Goal: Transaction & Acquisition: Purchase product/service

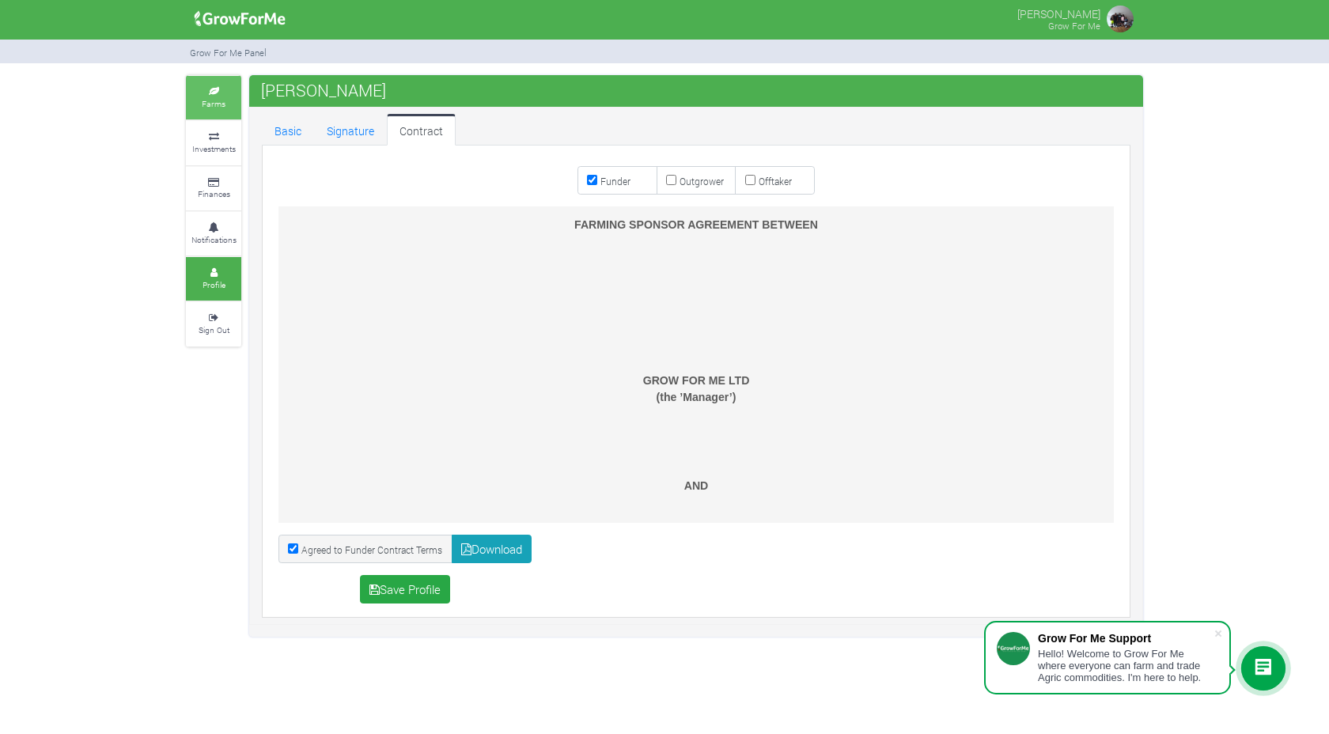
click at [225, 97] on link "Farms" at bounding box center [213, 98] width 55 height 44
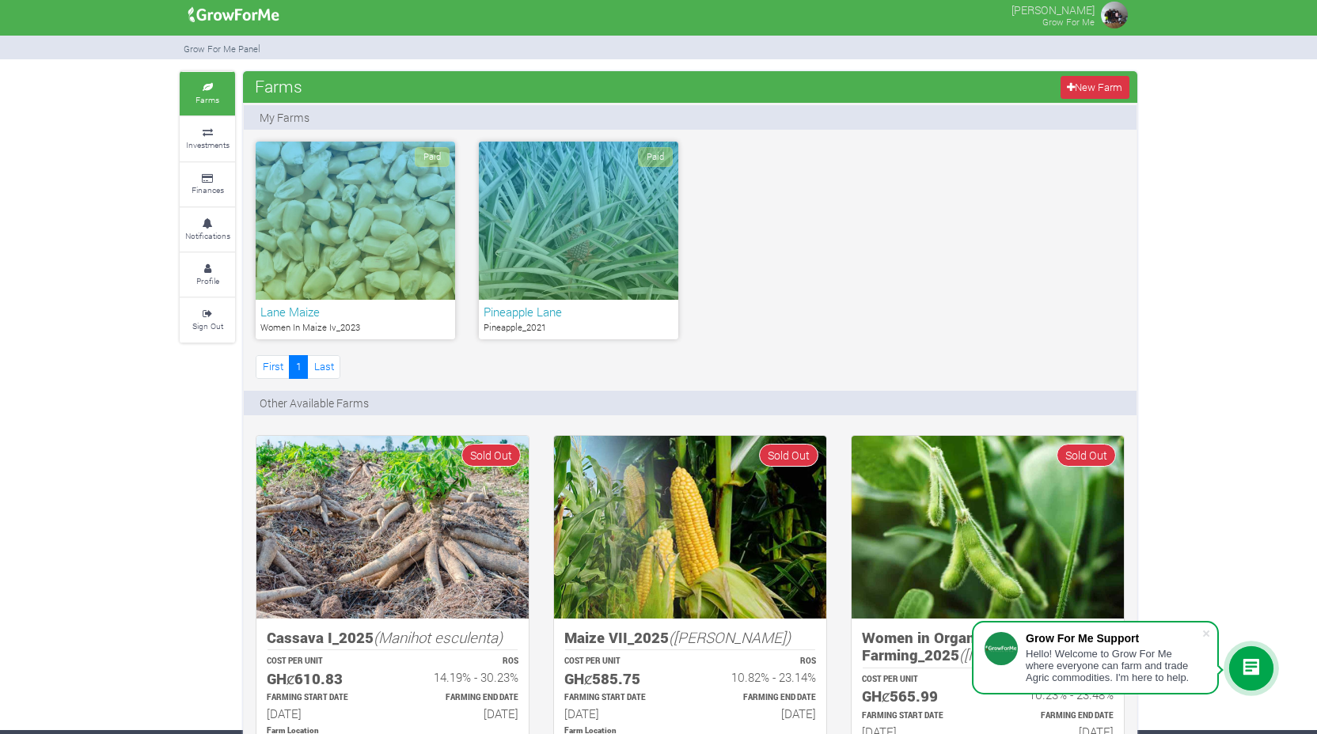
scroll to position [1, 0]
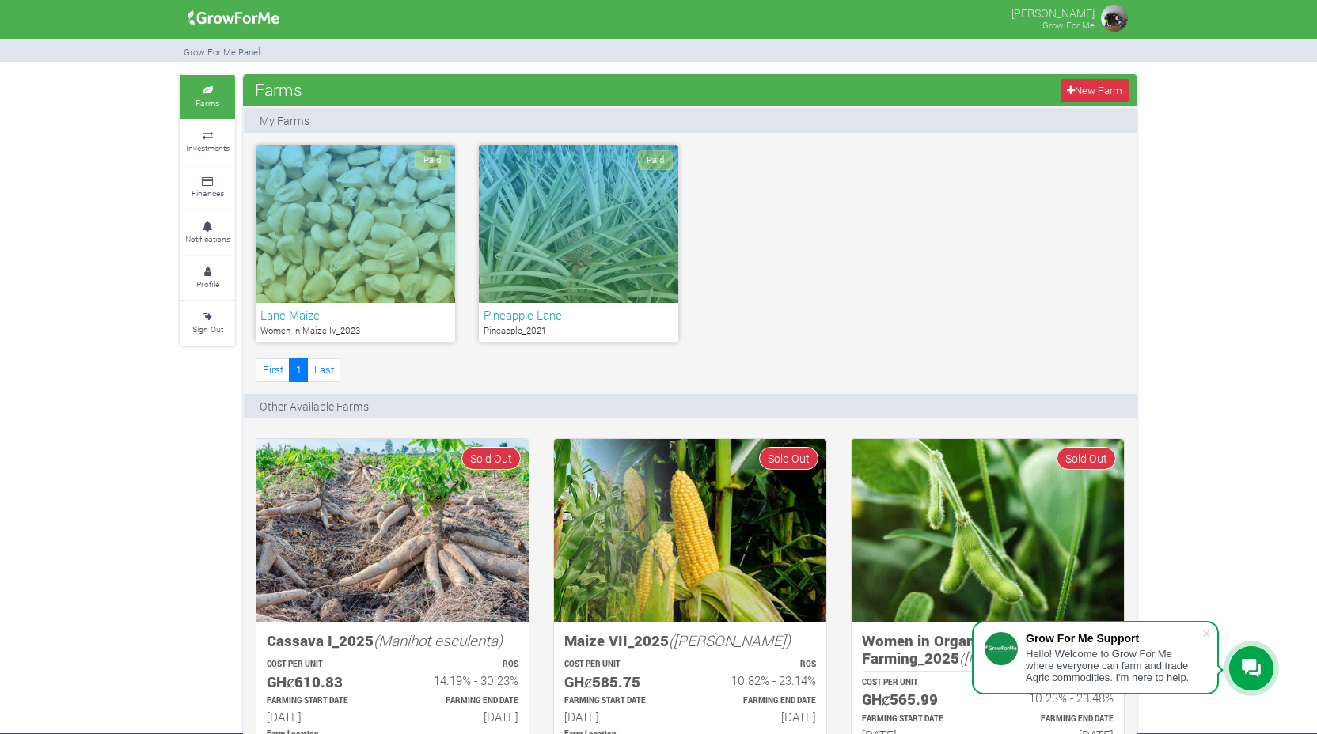
click at [300, 319] on h6 "Lane Maize" at bounding box center [355, 315] width 190 height 14
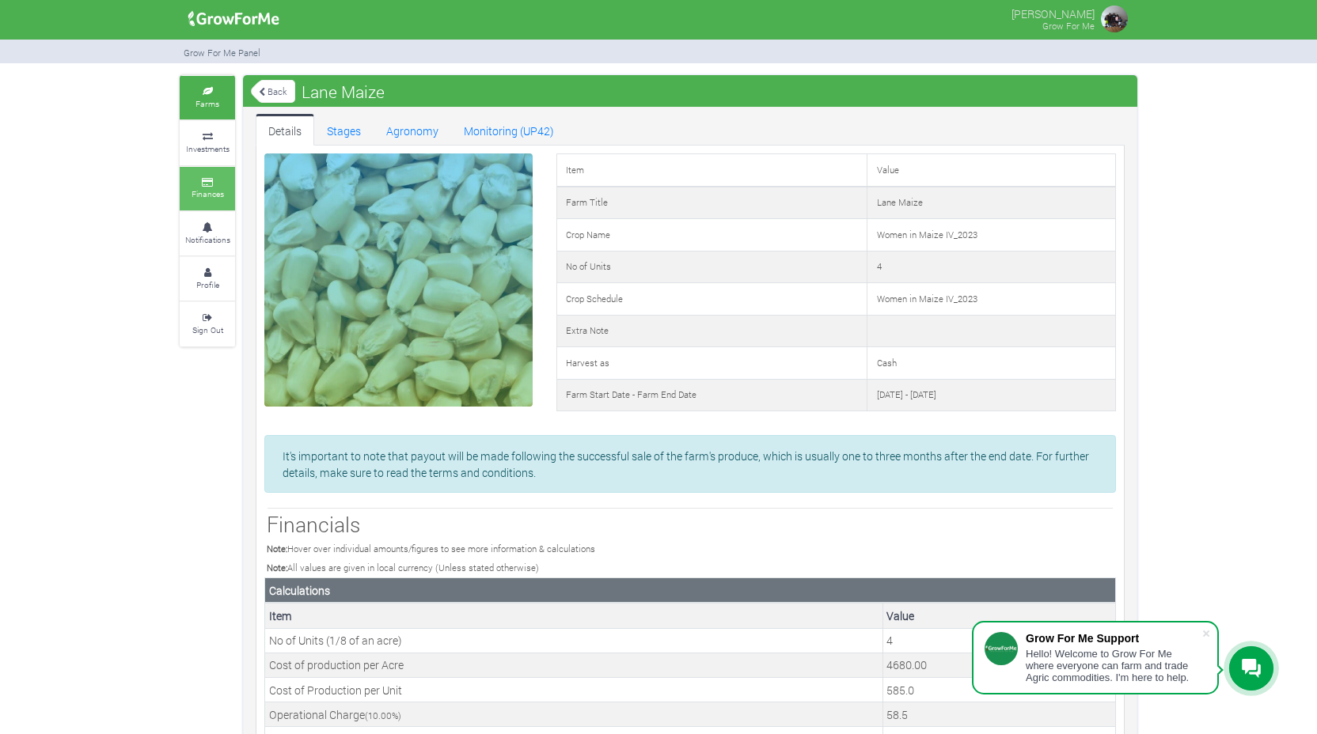
click at [210, 185] on link "Finances" at bounding box center [207, 189] width 55 height 44
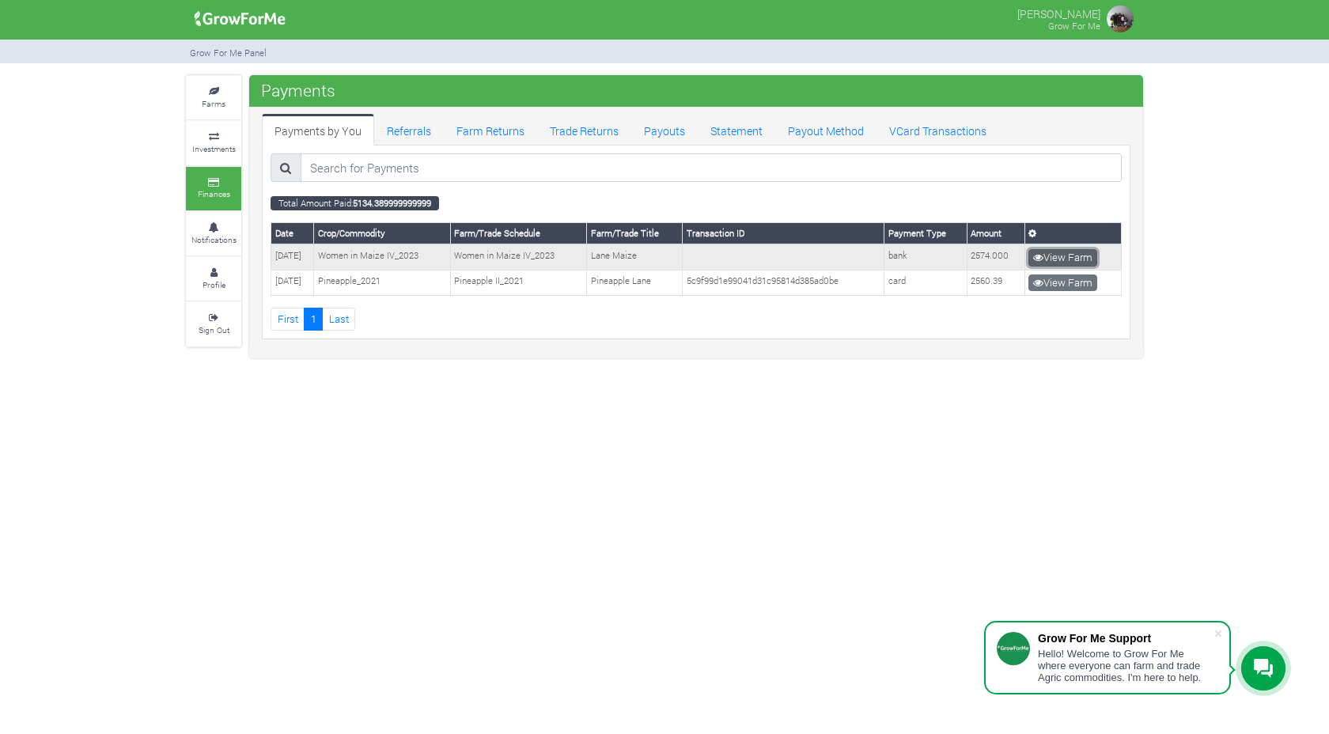
click at [1070, 260] on link "View Farm" at bounding box center [1063, 257] width 69 height 17
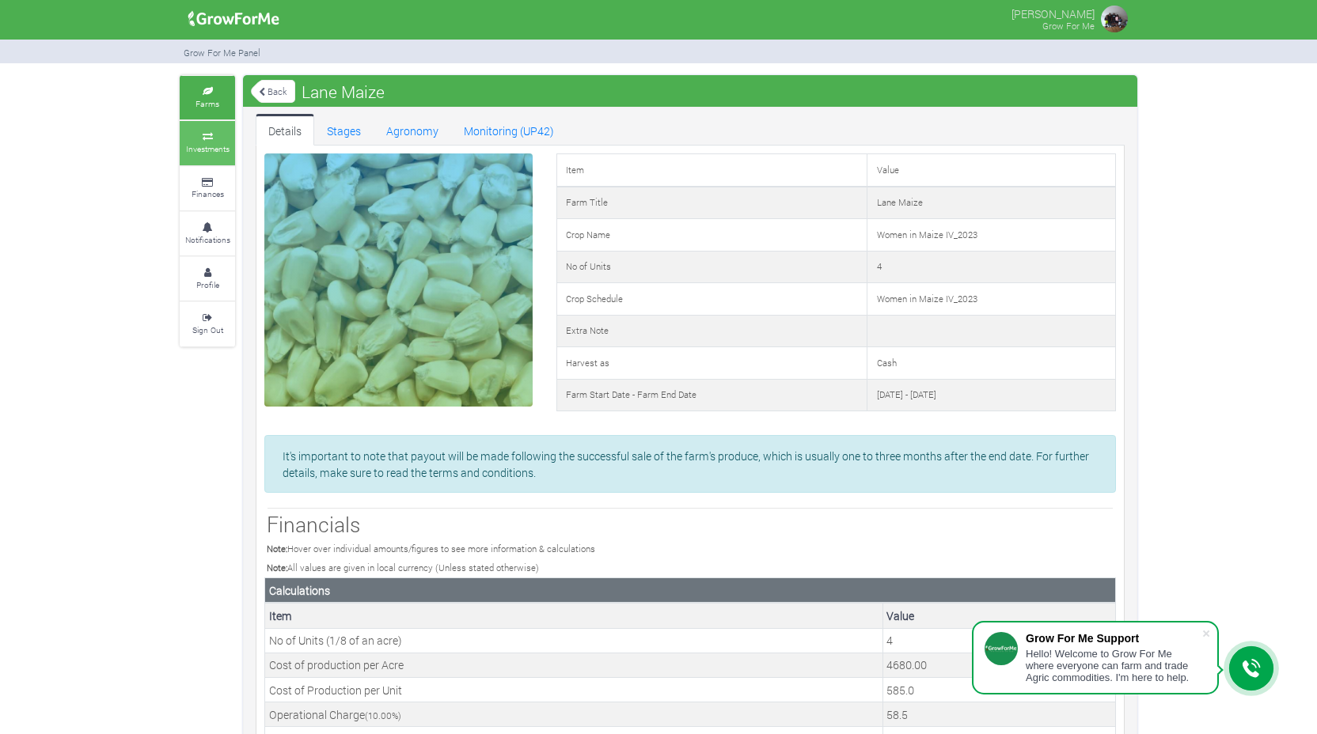
click at [205, 143] on small "Investments" at bounding box center [208, 148] width 44 height 11
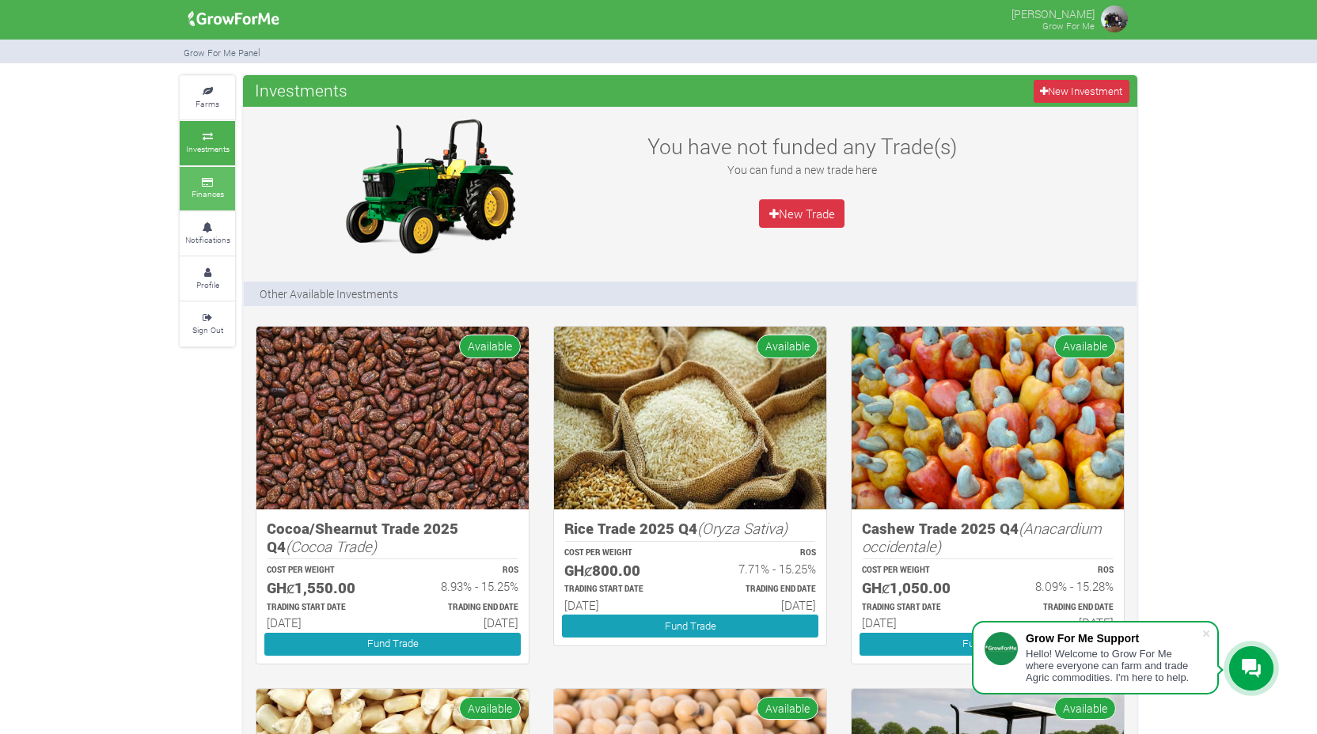
click at [207, 188] on small "Finances" at bounding box center [207, 193] width 32 height 11
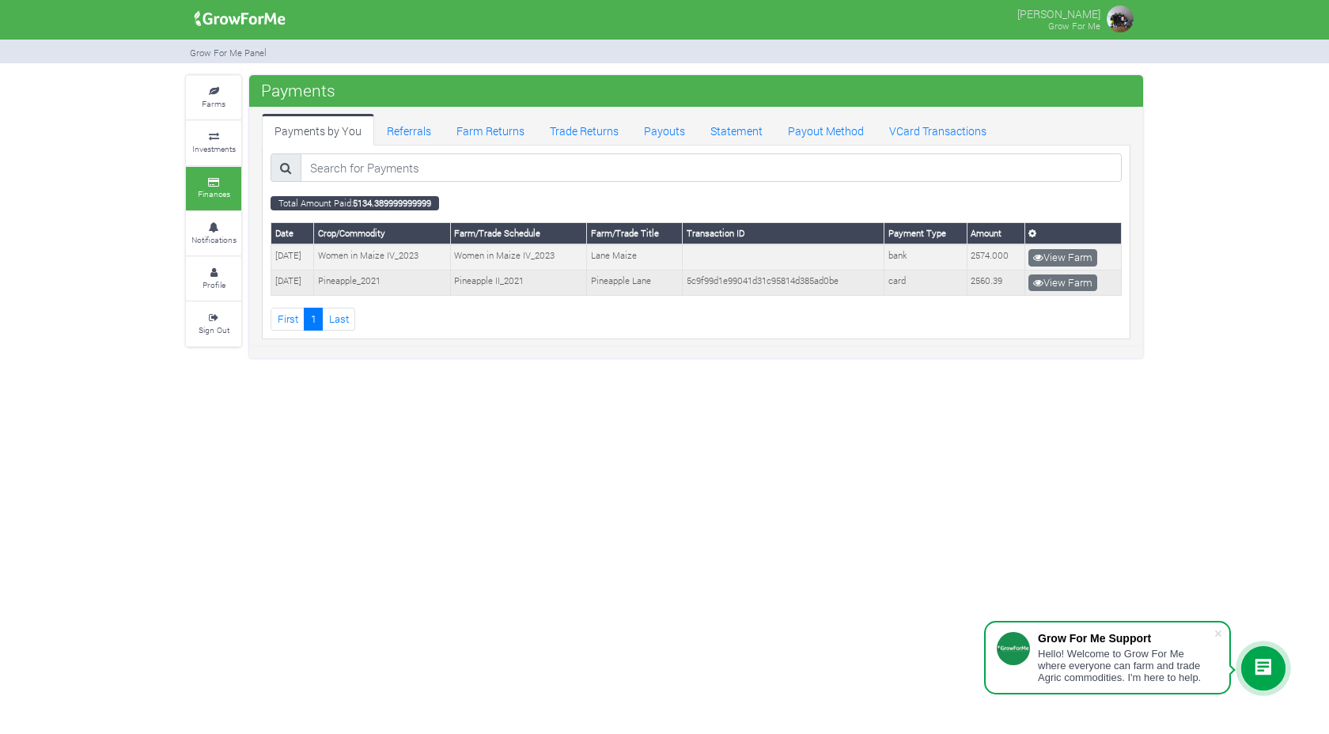
click at [418, 281] on td "Pineapple_2021" at bounding box center [382, 283] width 137 height 25
click at [762, 283] on td "5c9f99d1e99041d31c95814d385ad0be" at bounding box center [784, 283] width 202 height 25
click at [1074, 283] on link "View Farm" at bounding box center [1063, 283] width 69 height 17
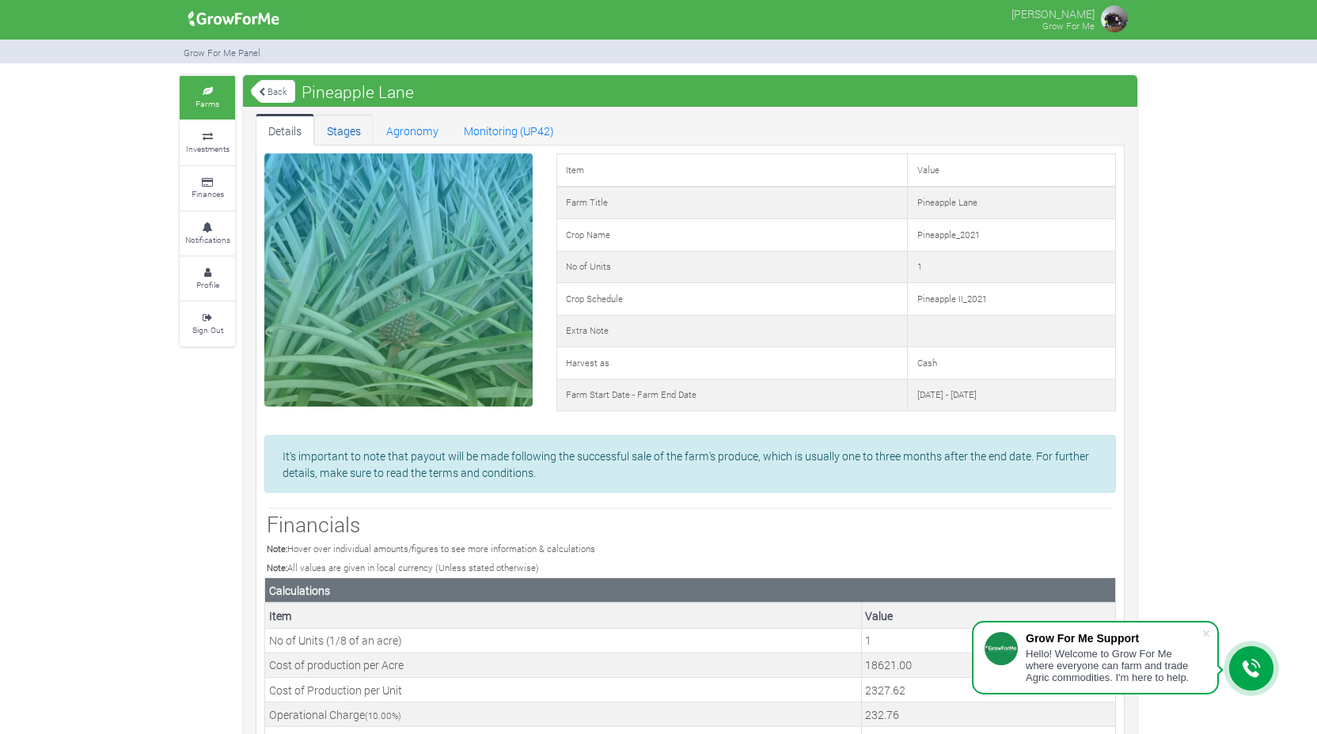
click at [350, 134] on link "Stages" at bounding box center [343, 130] width 59 height 32
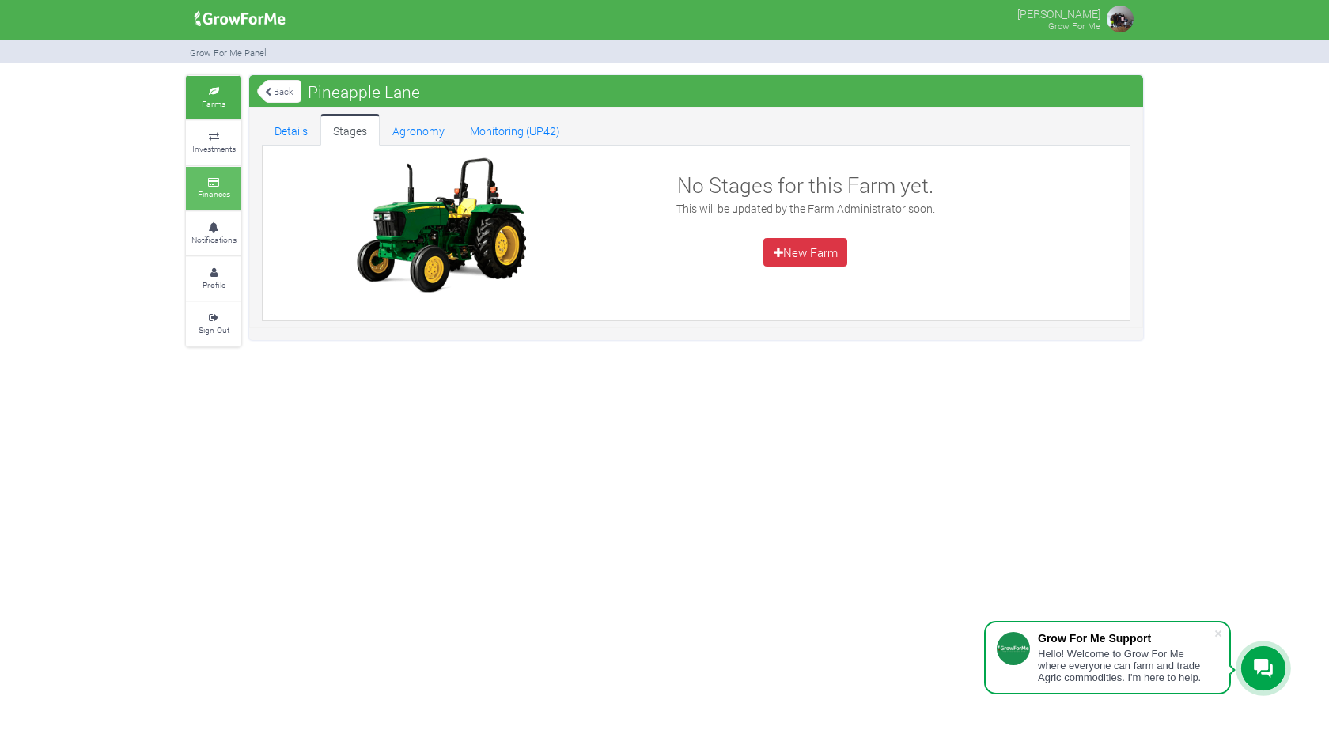
click at [222, 185] on link "Finances" at bounding box center [213, 189] width 55 height 44
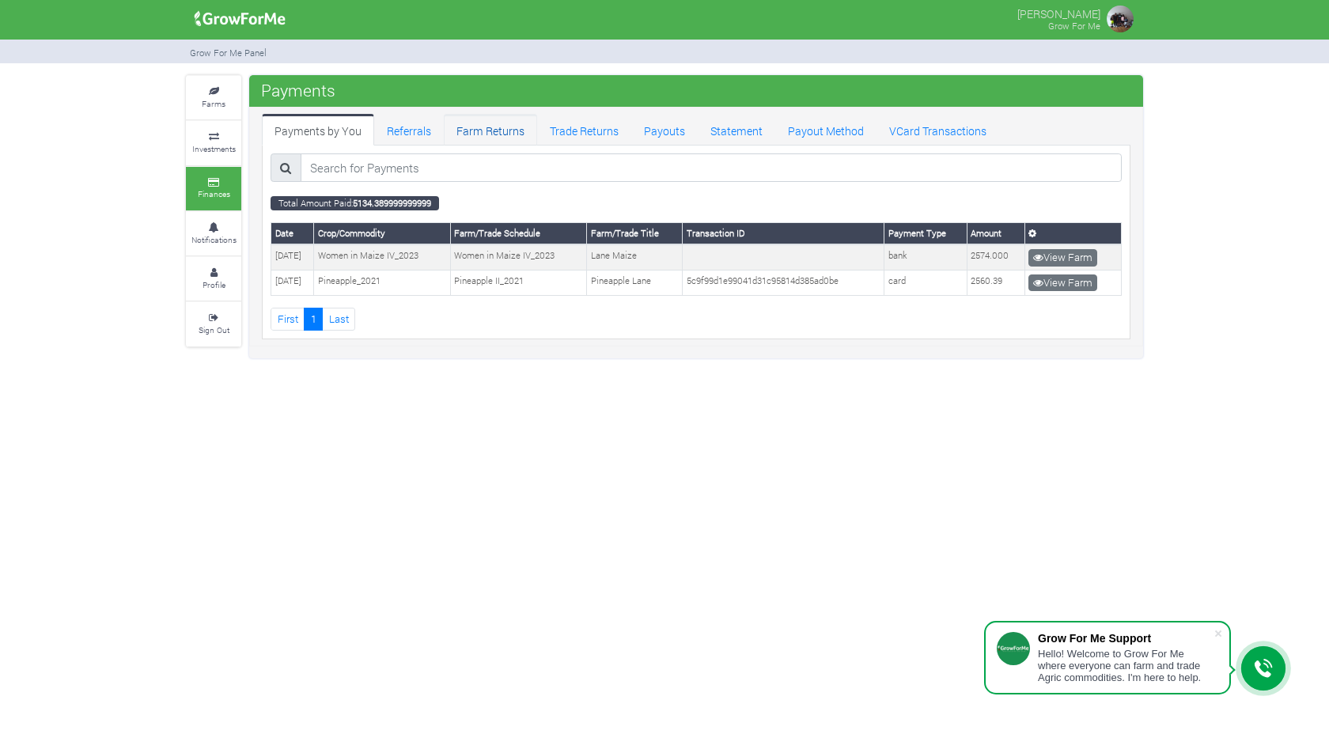
click at [502, 134] on link "Farm Returns" at bounding box center [490, 130] width 93 height 32
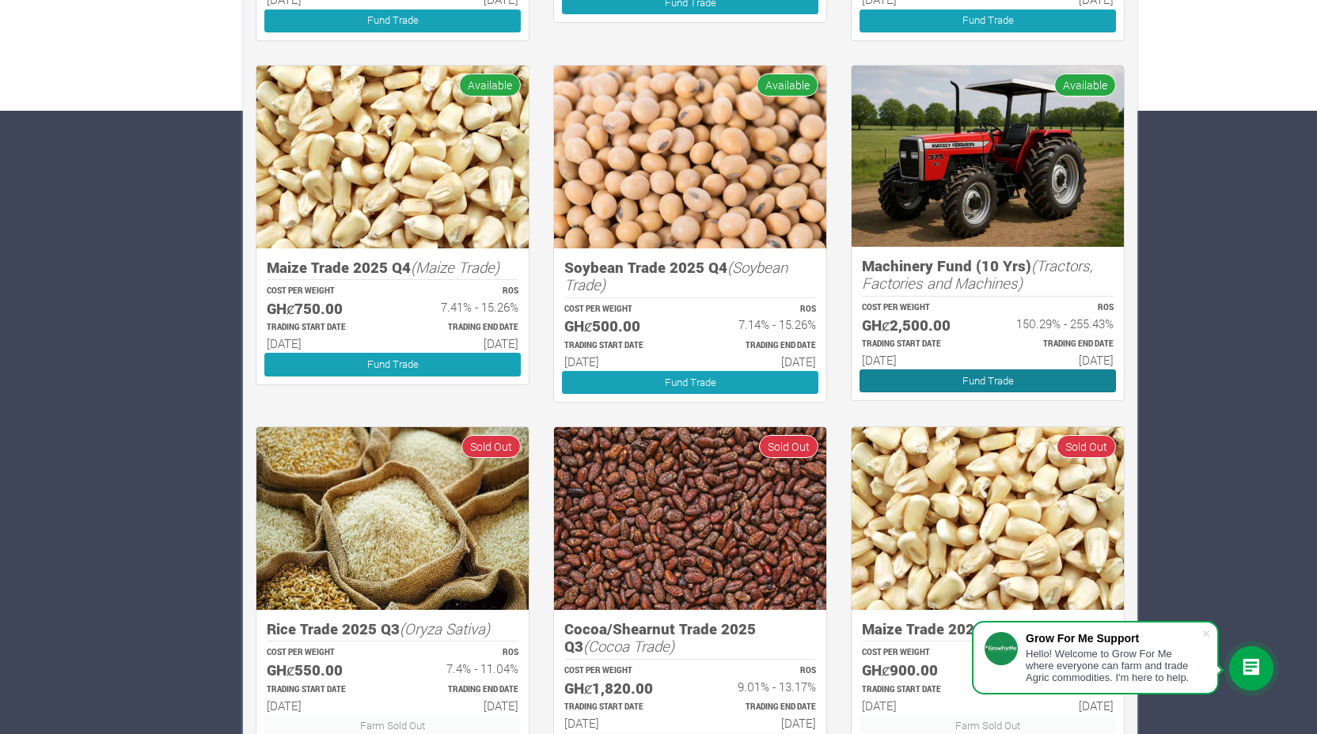
scroll to position [612, 0]
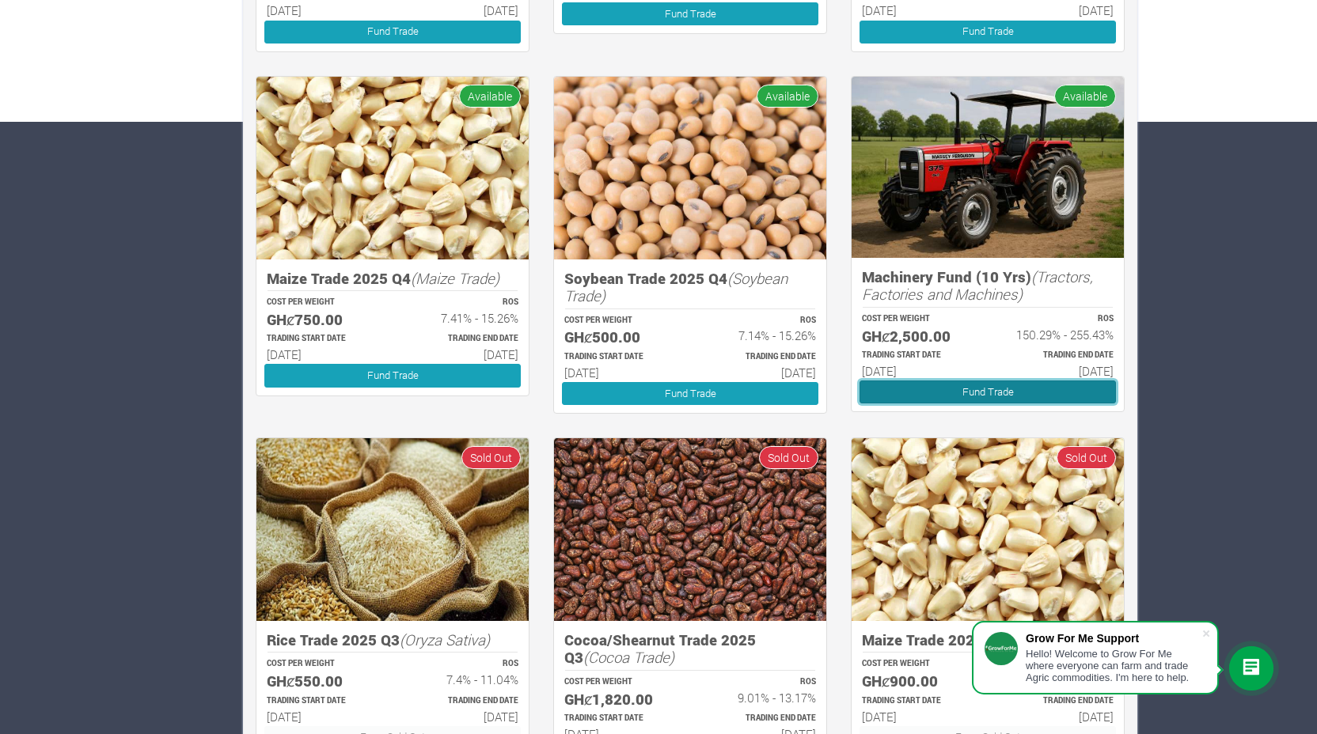
click at [994, 391] on link "Fund Trade" at bounding box center [987, 392] width 256 height 23
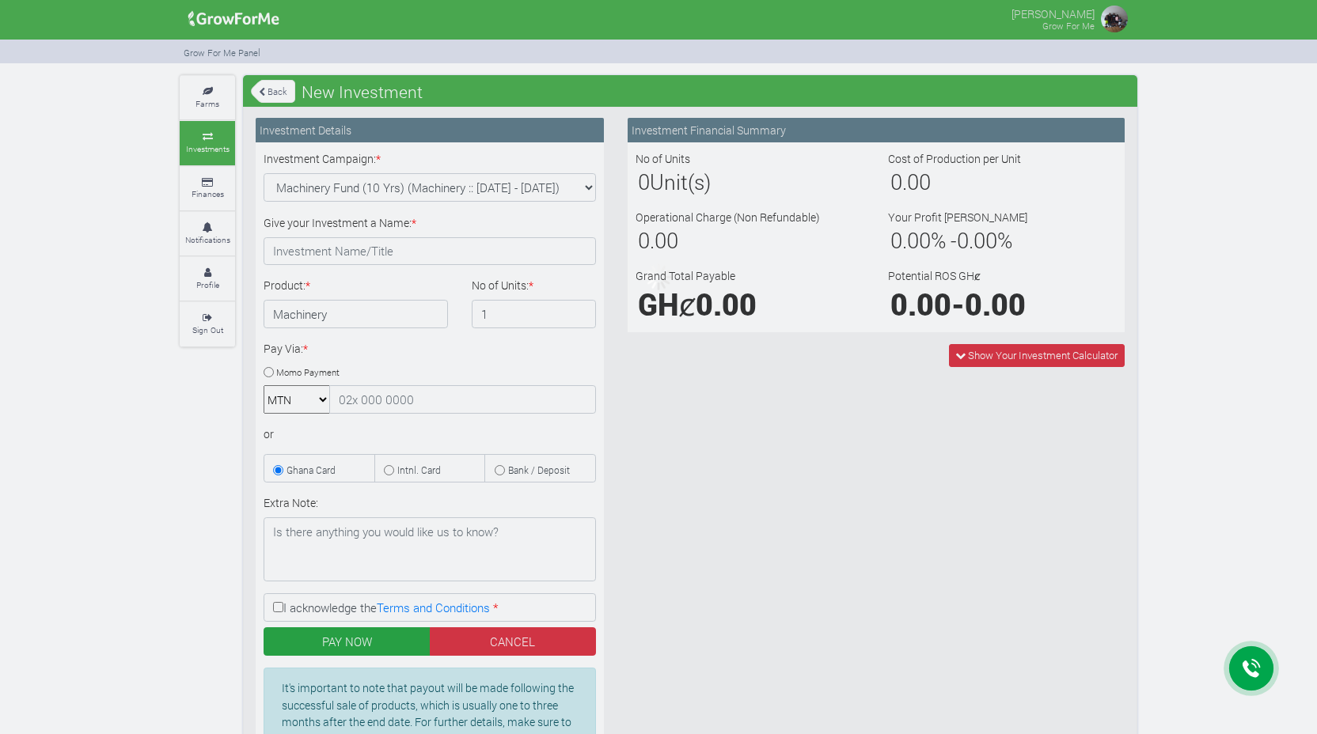
type input "1"
